Goal: Unclear: Browse casually

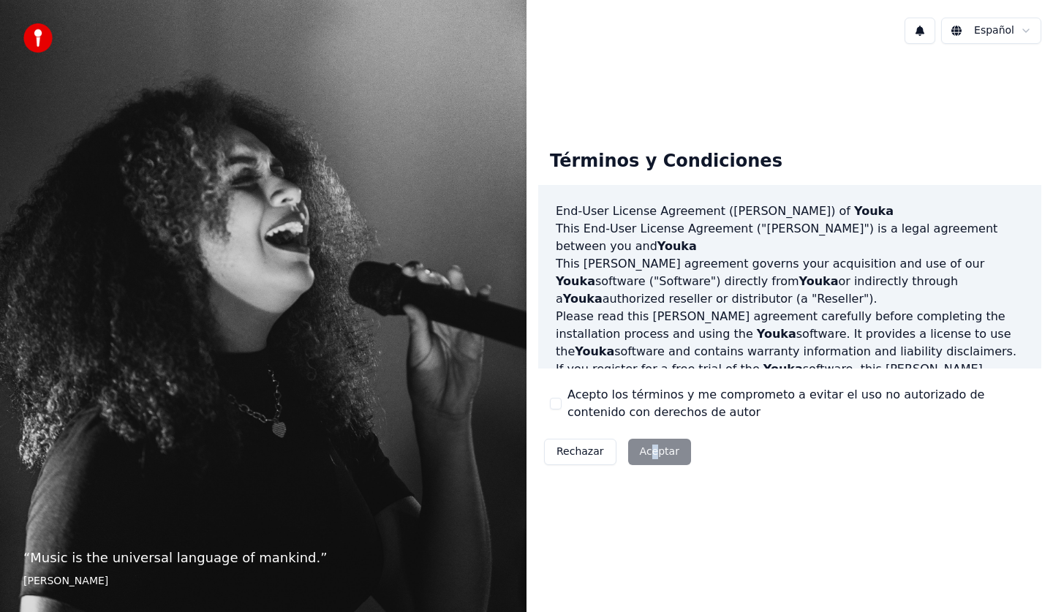
click at [648, 447] on div "Rechazar Aceptar" at bounding box center [617, 452] width 159 height 38
click at [645, 450] on div "Rechazar Aceptar" at bounding box center [617, 452] width 159 height 38
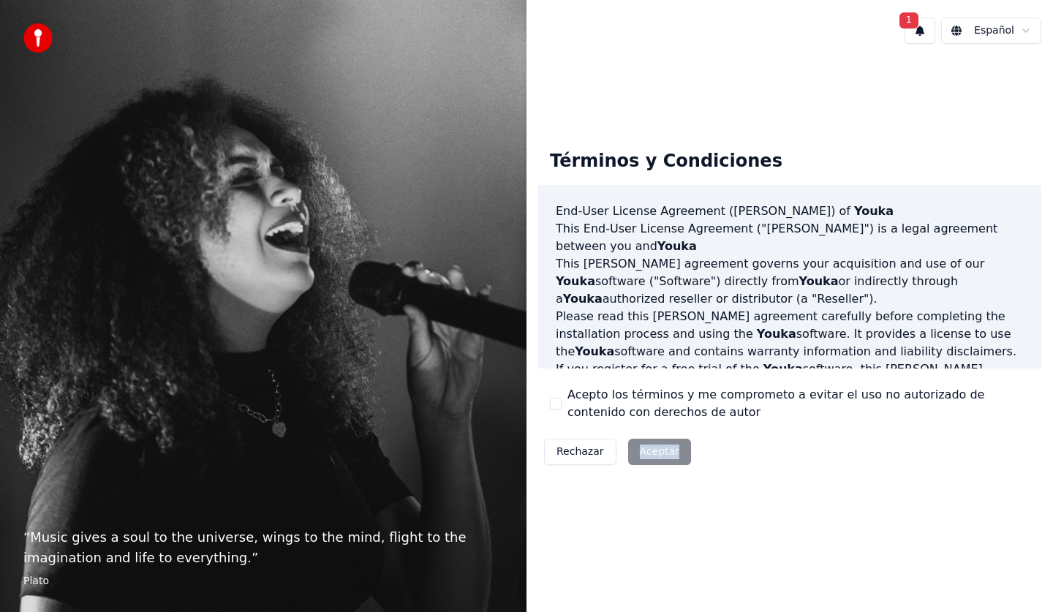
click at [926, 33] on button "1" at bounding box center [919, 31] width 31 height 26
click at [993, 72] on button "Actualizar" at bounding box center [1012, 77] width 75 height 26
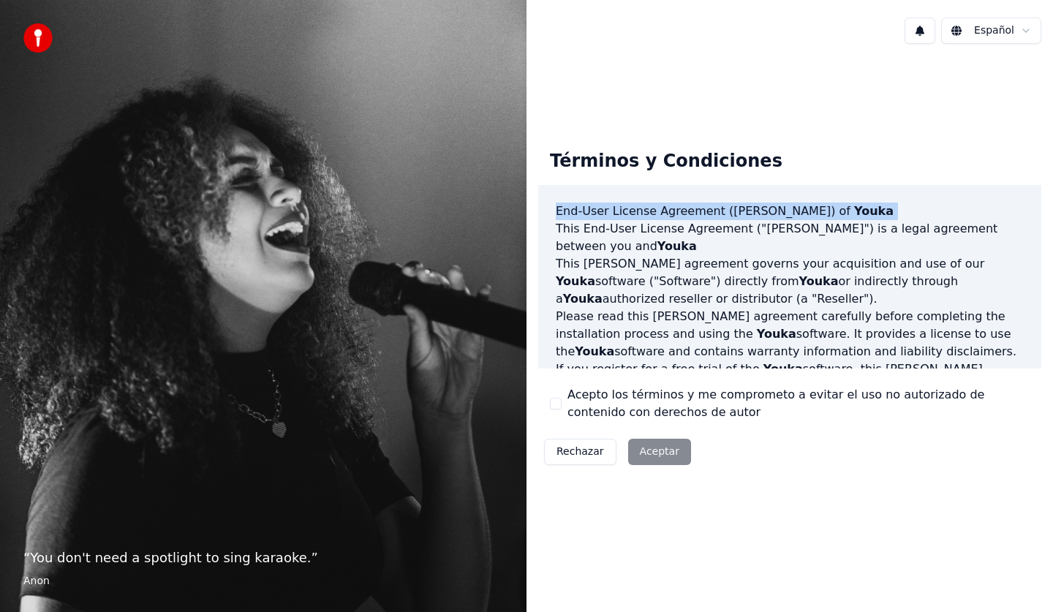
click at [836, 139] on div "Términos y Condiciones End-User License Agreement (EULA) of Youka This End-User…" at bounding box center [789, 304] width 503 height 333
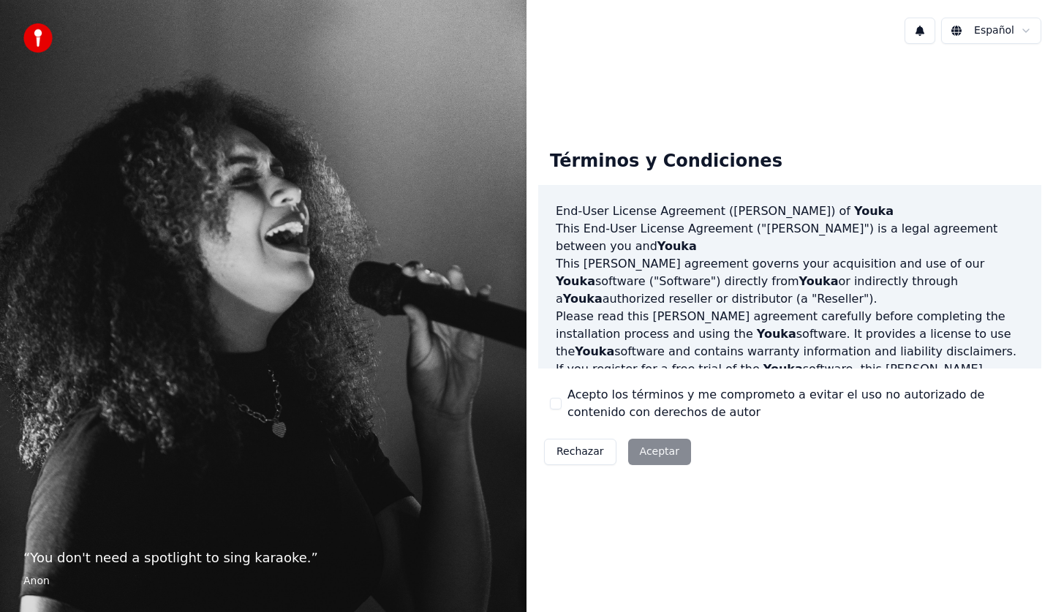
click at [653, 456] on div "Rechazar Aceptar" at bounding box center [617, 452] width 159 height 38
click at [653, 454] on div "Rechazar Aceptar" at bounding box center [617, 452] width 159 height 38
click at [653, 453] on div "Rechazar Aceptar" at bounding box center [617, 452] width 159 height 38
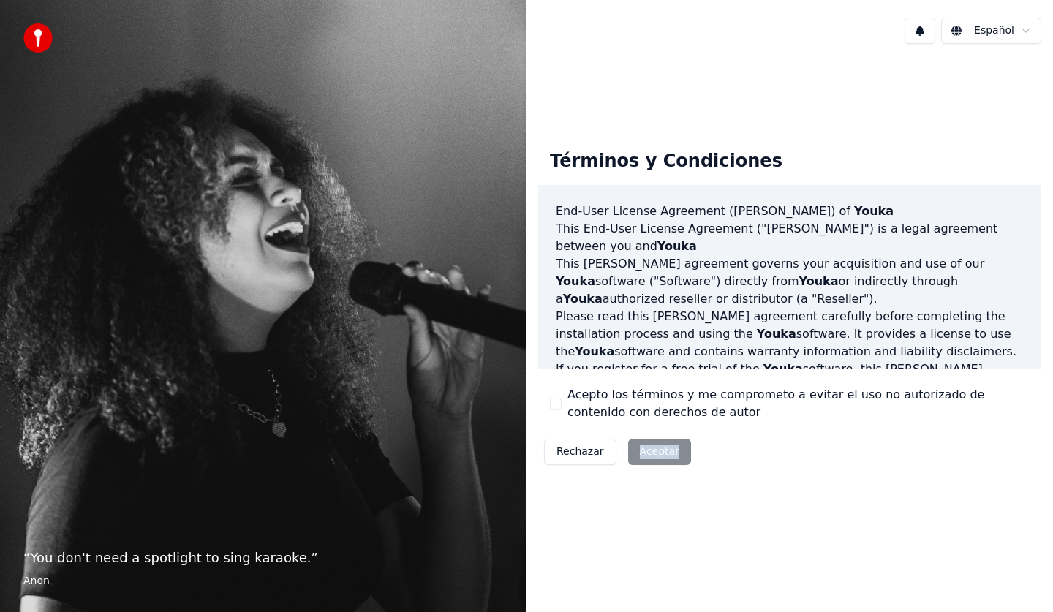
click at [652, 449] on div "Rechazar Aceptar" at bounding box center [617, 452] width 159 height 38
click at [651, 450] on div "Rechazar Aceptar" at bounding box center [617, 452] width 159 height 38
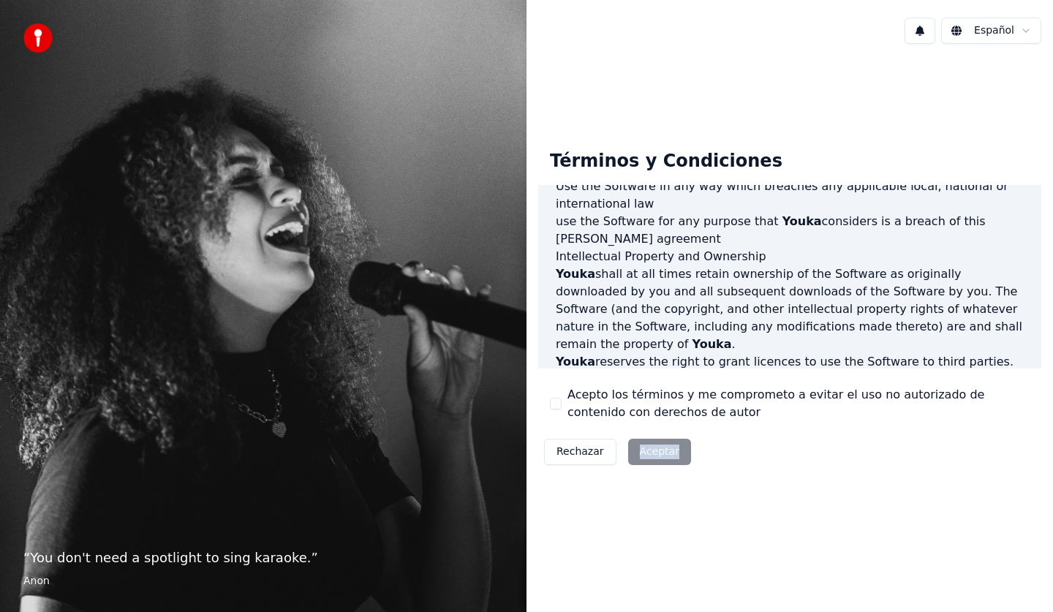
scroll to position [887, 0]
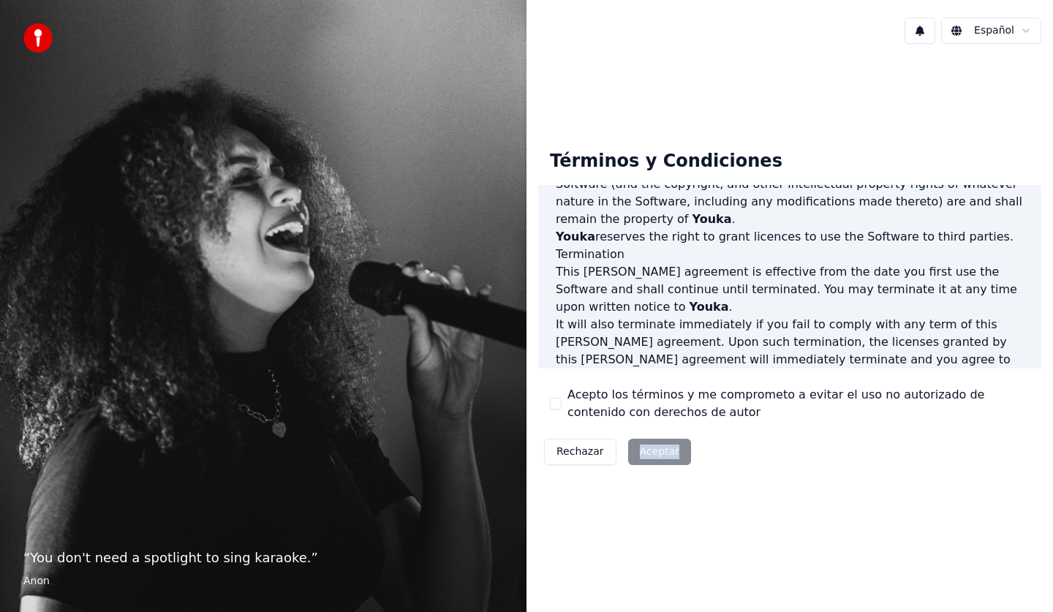
click at [667, 451] on div "Rechazar Aceptar" at bounding box center [617, 452] width 159 height 38
click at [658, 450] on div "Rechazar Aceptar" at bounding box center [617, 452] width 159 height 38
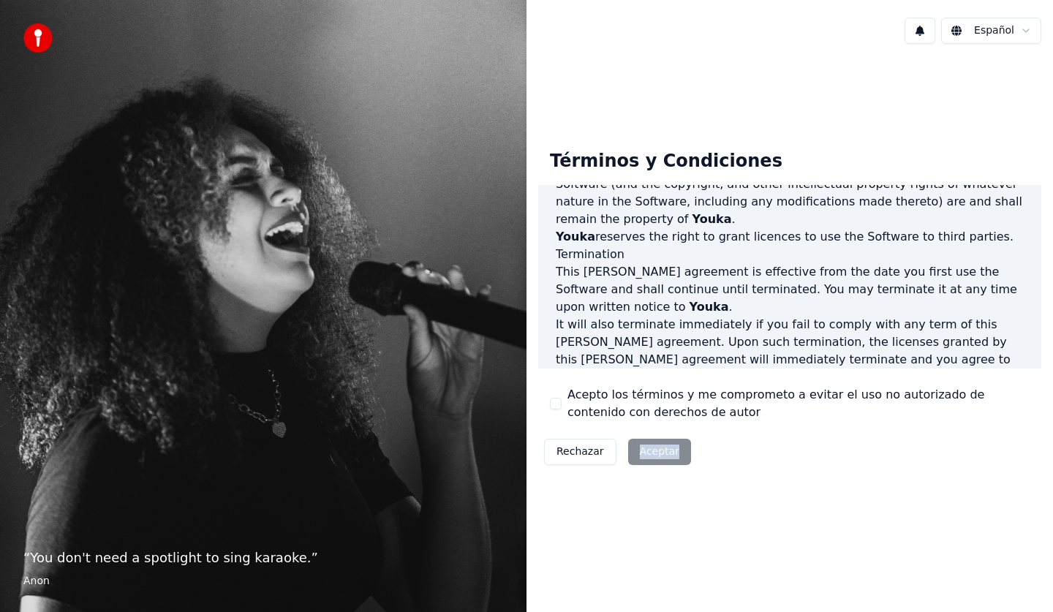
click at [659, 453] on div "Rechazar Aceptar" at bounding box center [617, 452] width 159 height 38
click at [652, 450] on div "Rechazar Aceptar" at bounding box center [617, 452] width 159 height 38
click at [651, 450] on div "Rechazar Aceptar" at bounding box center [617, 452] width 159 height 38
